Goal: Task Accomplishment & Management: Manage account settings

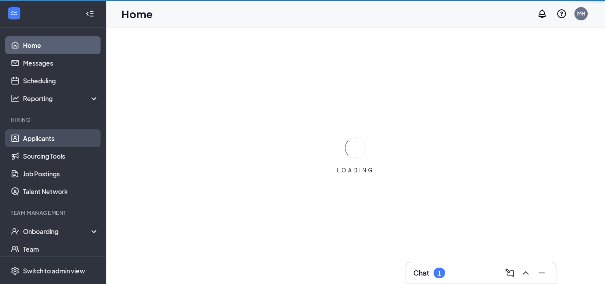
click at [26, 138] on link "Applicants" at bounding box center [61, 138] width 76 height 18
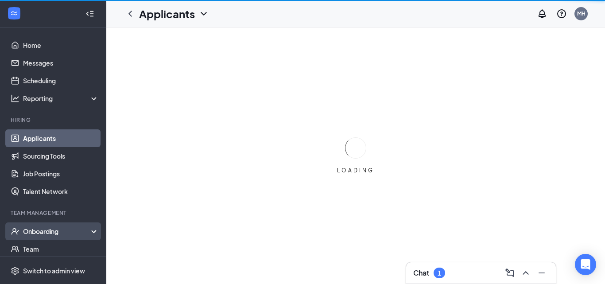
click at [45, 232] on div "Onboarding" at bounding box center [57, 231] width 68 height 9
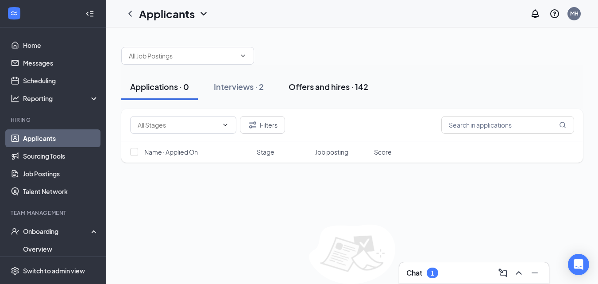
click at [347, 91] on div "Offers and hires · 142" at bounding box center [329, 86] width 80 height 11
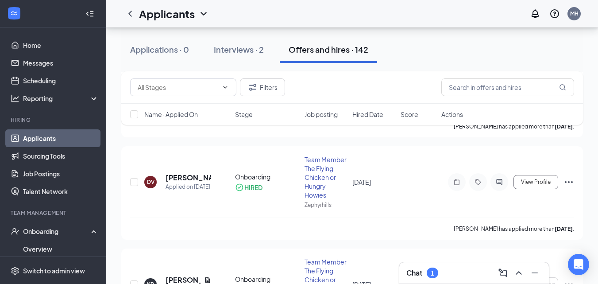
scroll to position [1490, 0]
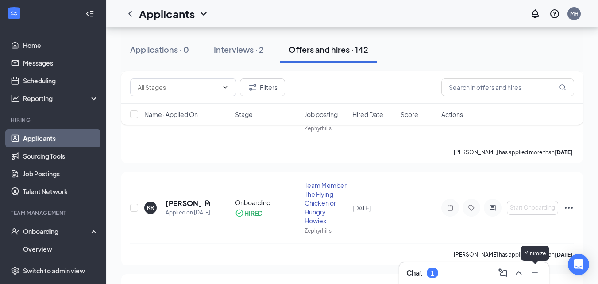
click at [532, 272] on icon "Minimize" at bounding box center [535, 272] width 11 height 11
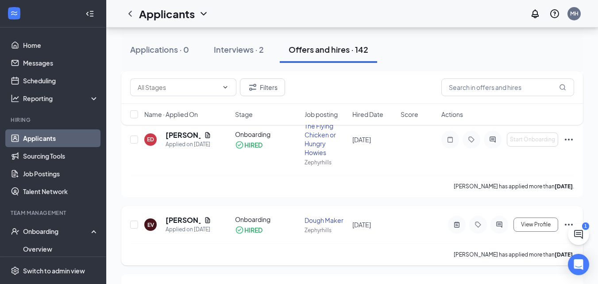
drag, startPoint x: 358, startPoint y: 253, endPoint x: 361, endPoint y: 244, distance: 9.5
click at [359, 245] on div "EV [PERSON_NAME] Applied on [DATE] Onboarding HIRED Dough Maker Zephyrhills [DA…" at bounding box center [352, 235] width 462 height 59
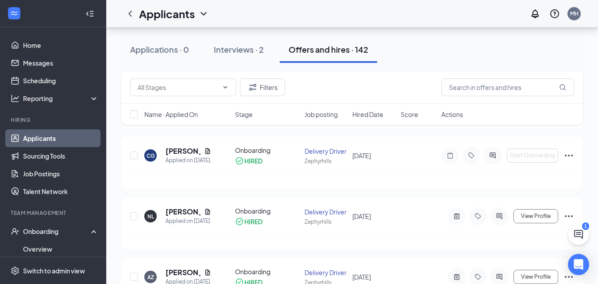
click at [326, 51] on div "Offers and hires · 142" at bounding box center [329, 49] width 80 height 11
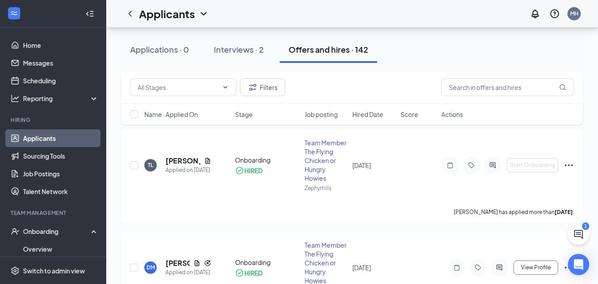
scroll to position [1490, 0]
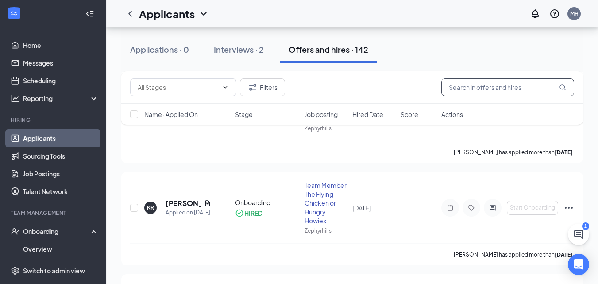
click at [466, 86] on input "text" at bounding box center [507, 87] width 133 height 18
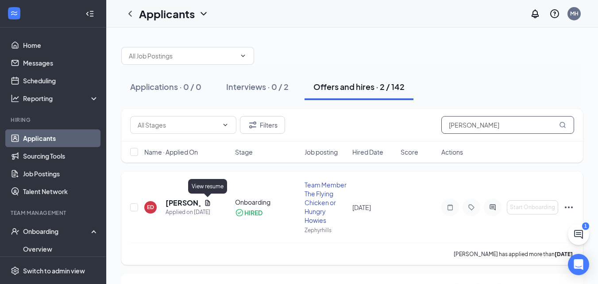
type input "[PERSON_NAME]"
click at [208, 202] on icon "Document" at bounding box center [207, 202] width 7 height 7
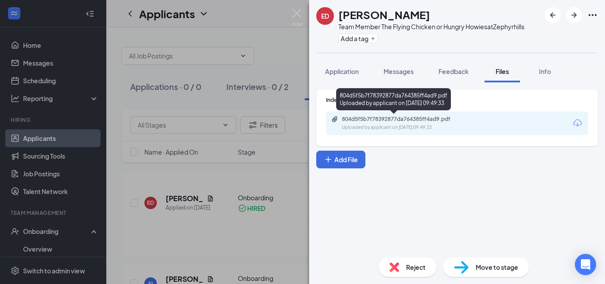
click at [373, 118] on div "804d5f5b7f78392877da764385ff4ad9.pdf" at bounding box center [404, 119] width 124 height 7
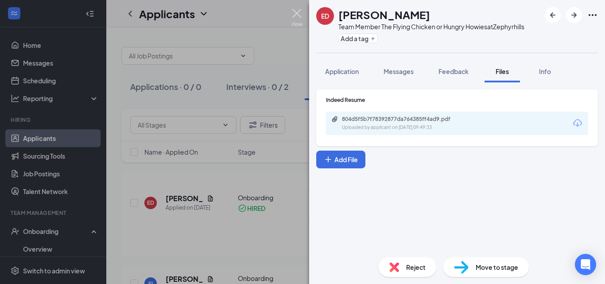
click at [296, 18] on img at bounding box center [296, 17] width 11 height 17
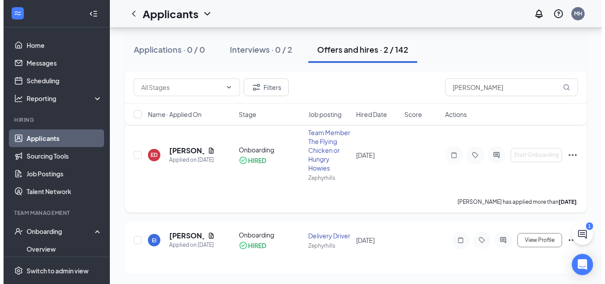
scroll to position [60, 0]
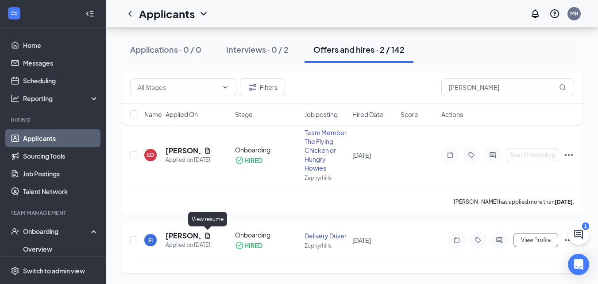
click at [207, 232] on icon "Document" at bounding box center [207, 235] width 7 height 7
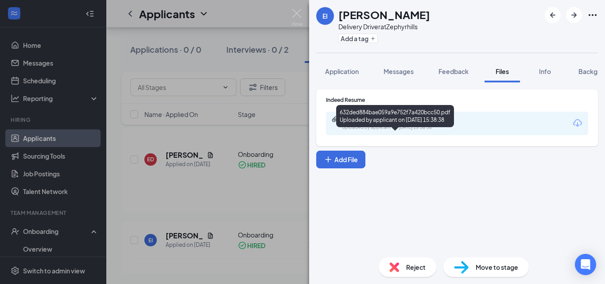
click at [374, 117] on div "632ded884bae059a9e752f7a420bcc50.pdf" at bounding box center [404, 119] width 124 height 7
